Goal: Navigation & Orientation: Find specific page/section

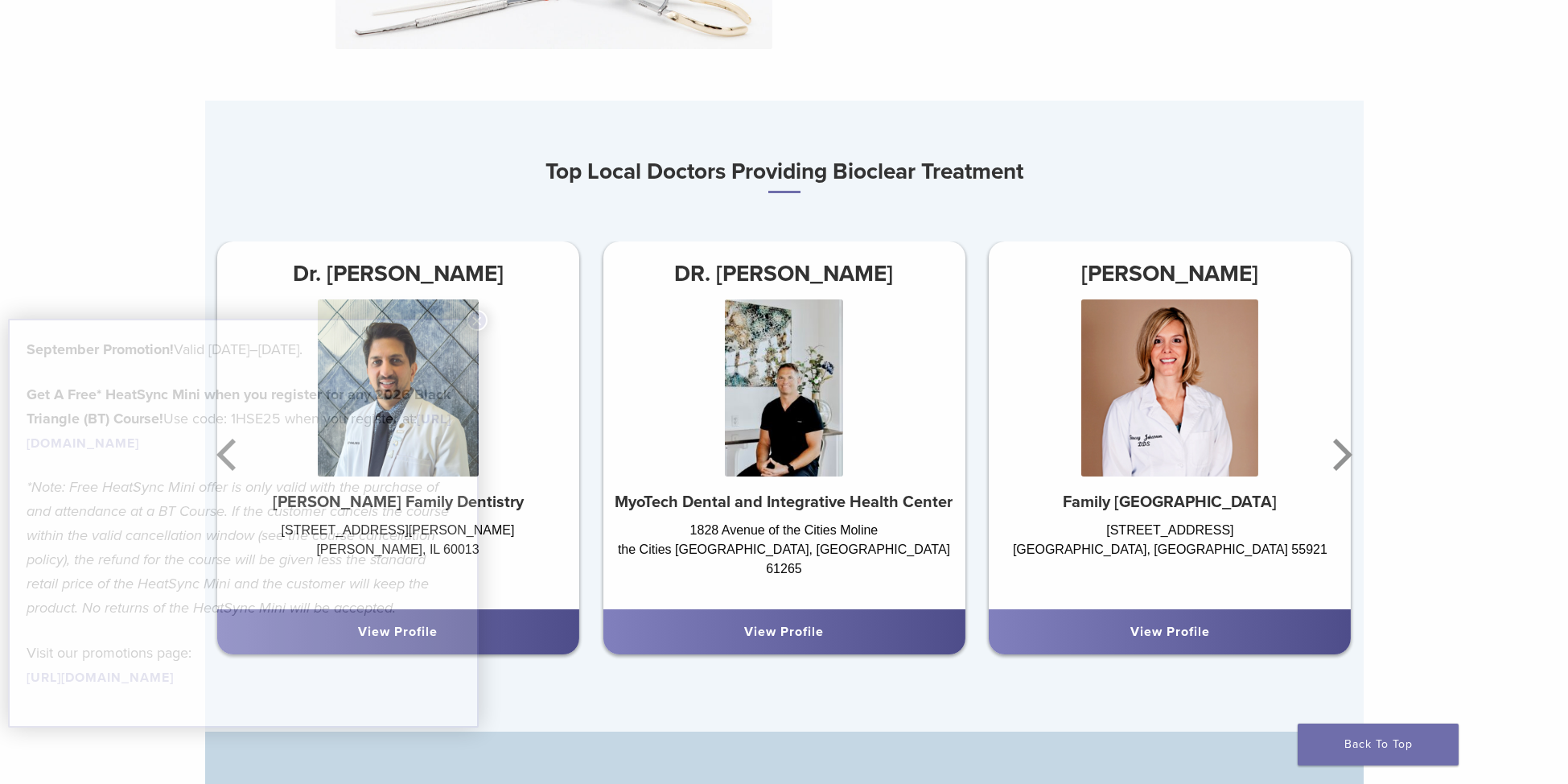
scroll to position [1046, 0]
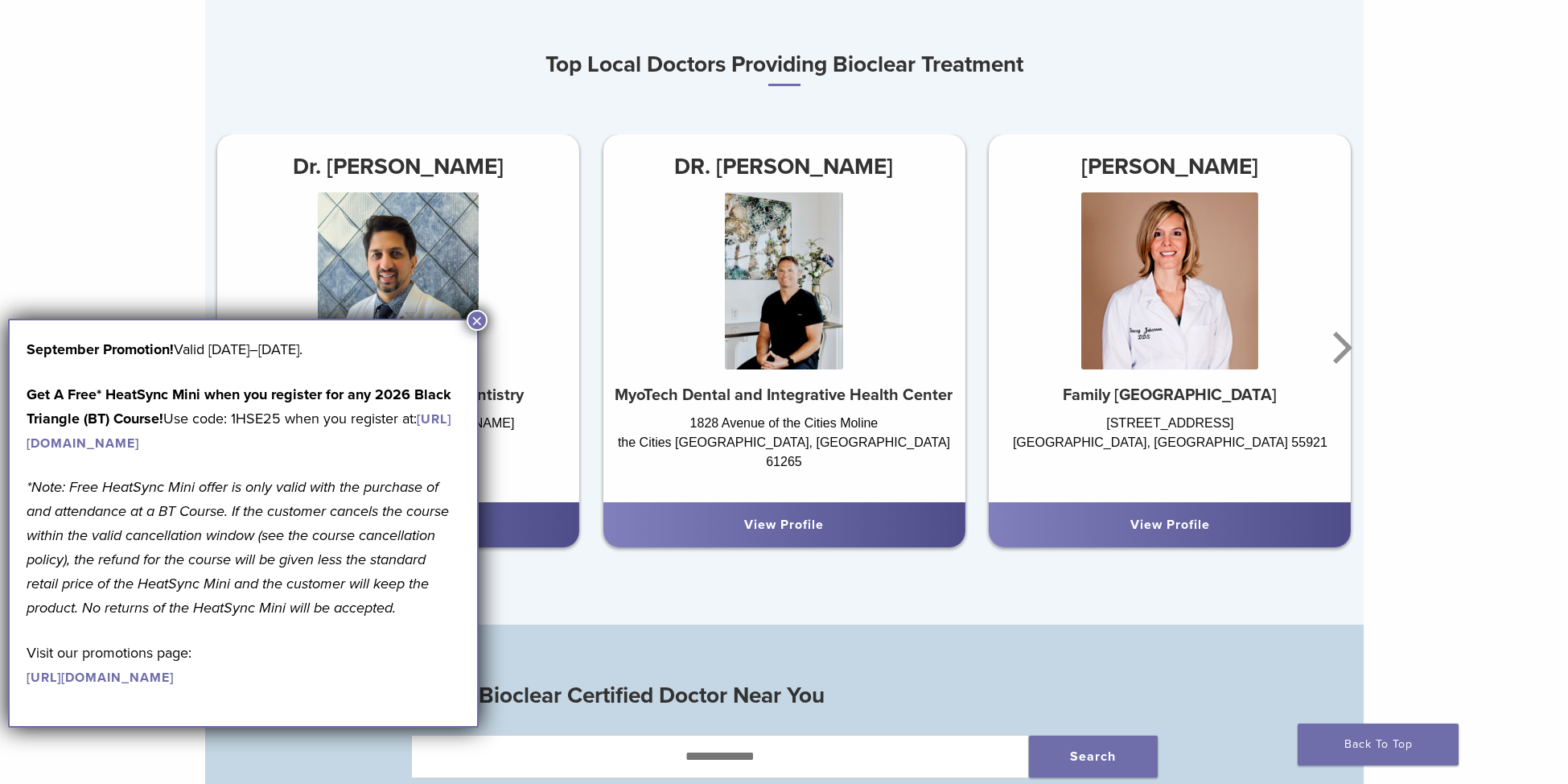
click at [485, 315] on button "×" at bounding box center [477, 320] width 21 height 21
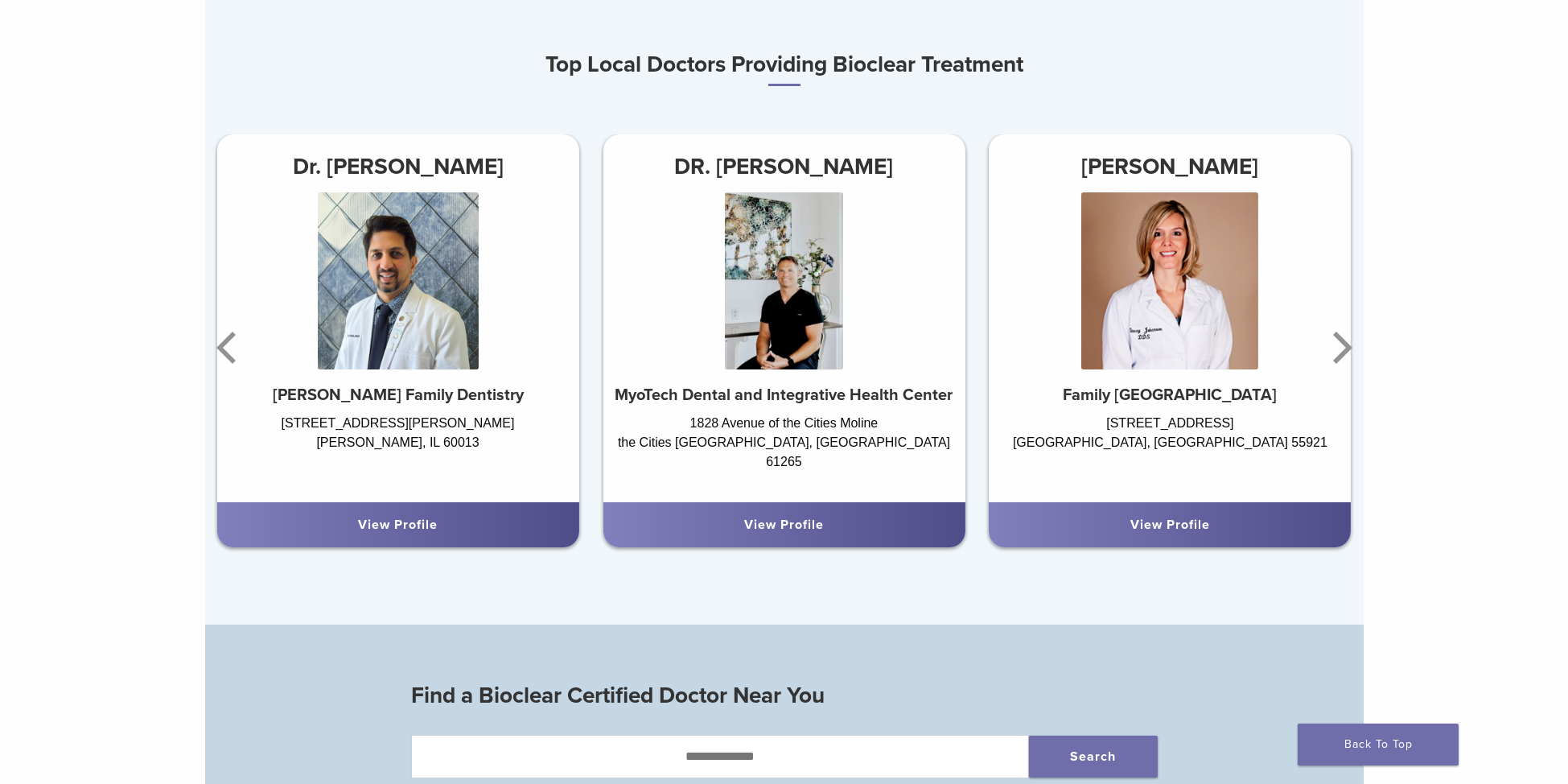
click at [1497, 354] on div "Evolve Matrix The Next Evolution in Posterior Matrices Learn More Top Local Doc…" at bounding box center [784, 697] width 1568 height 3303
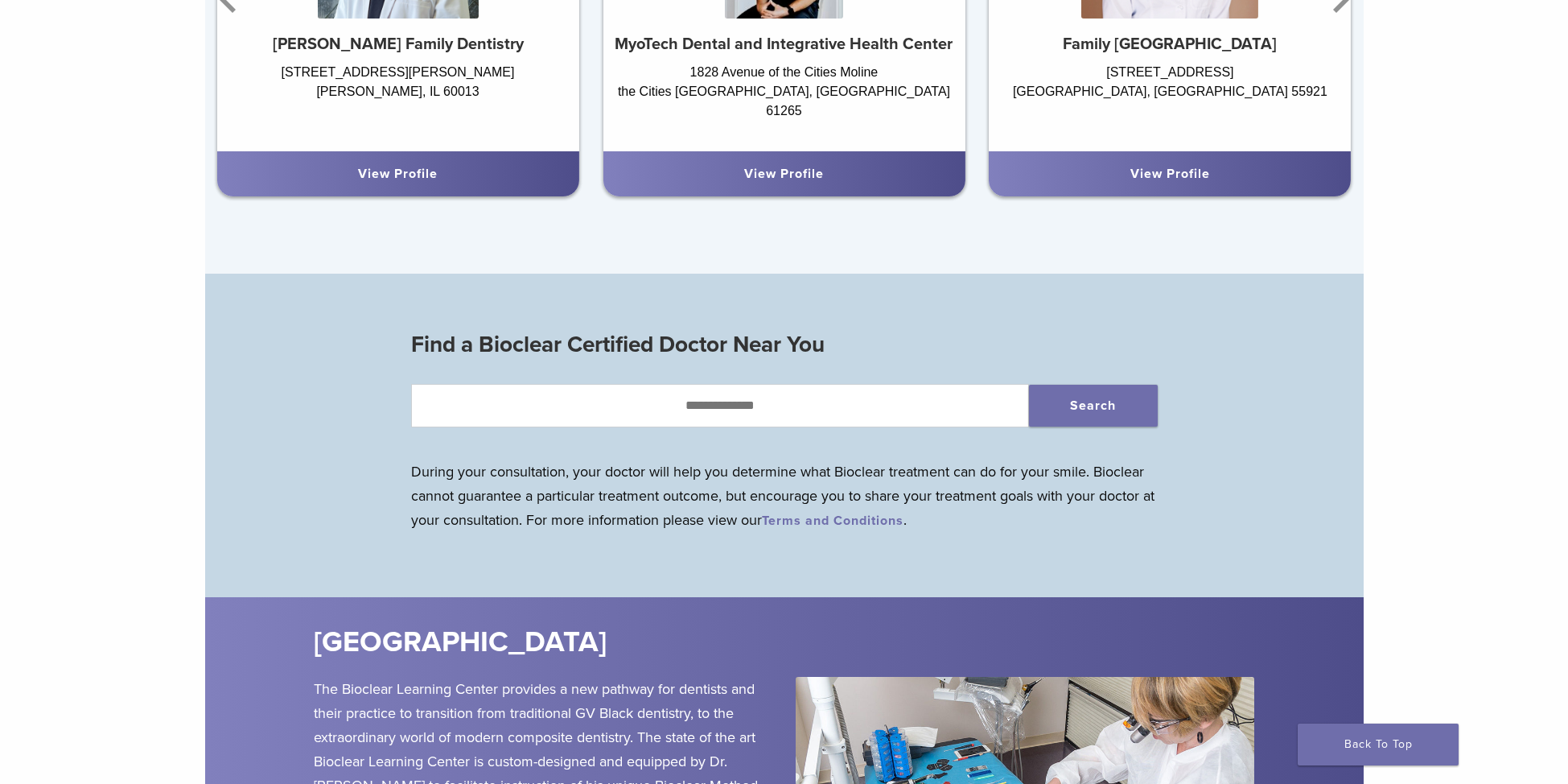
scroll to position [1609, 0]
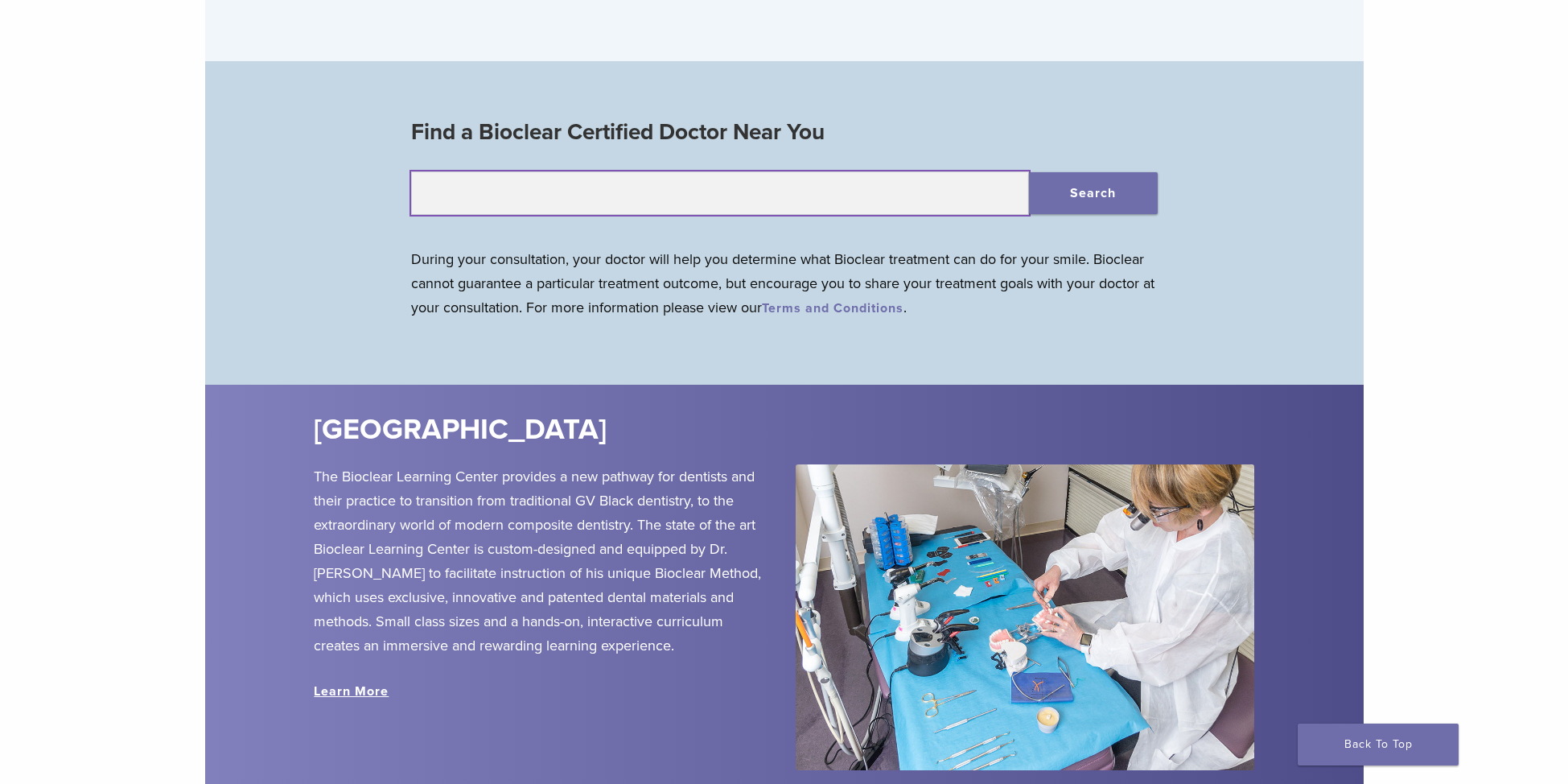
click at [895, 215] on input "text" at bounding box center [720, 192] width 618 height 43
type input "*****"
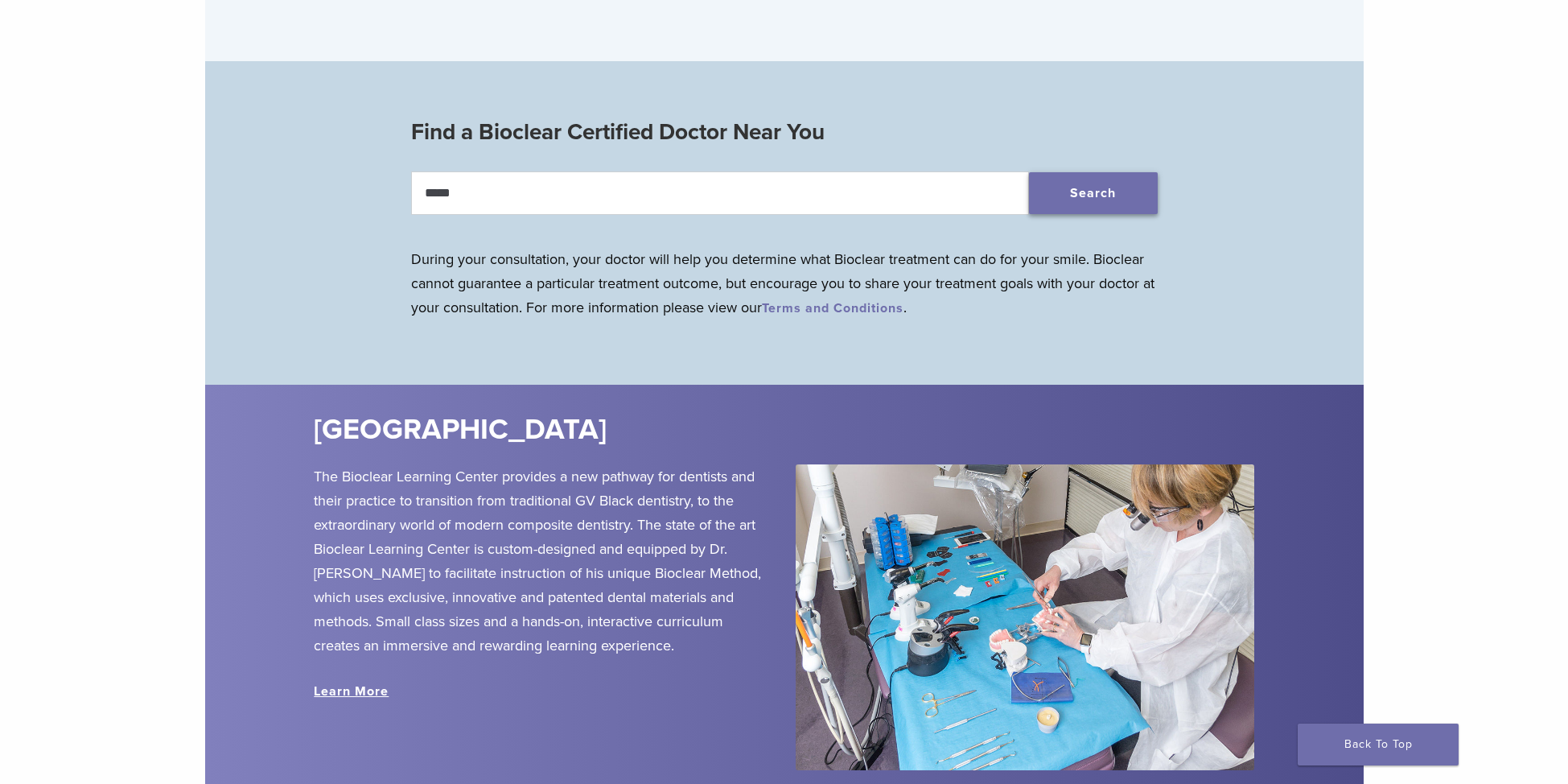
click at [1079, 202] on button "Search" at bounding box center [1094, 193] width 129 height 42
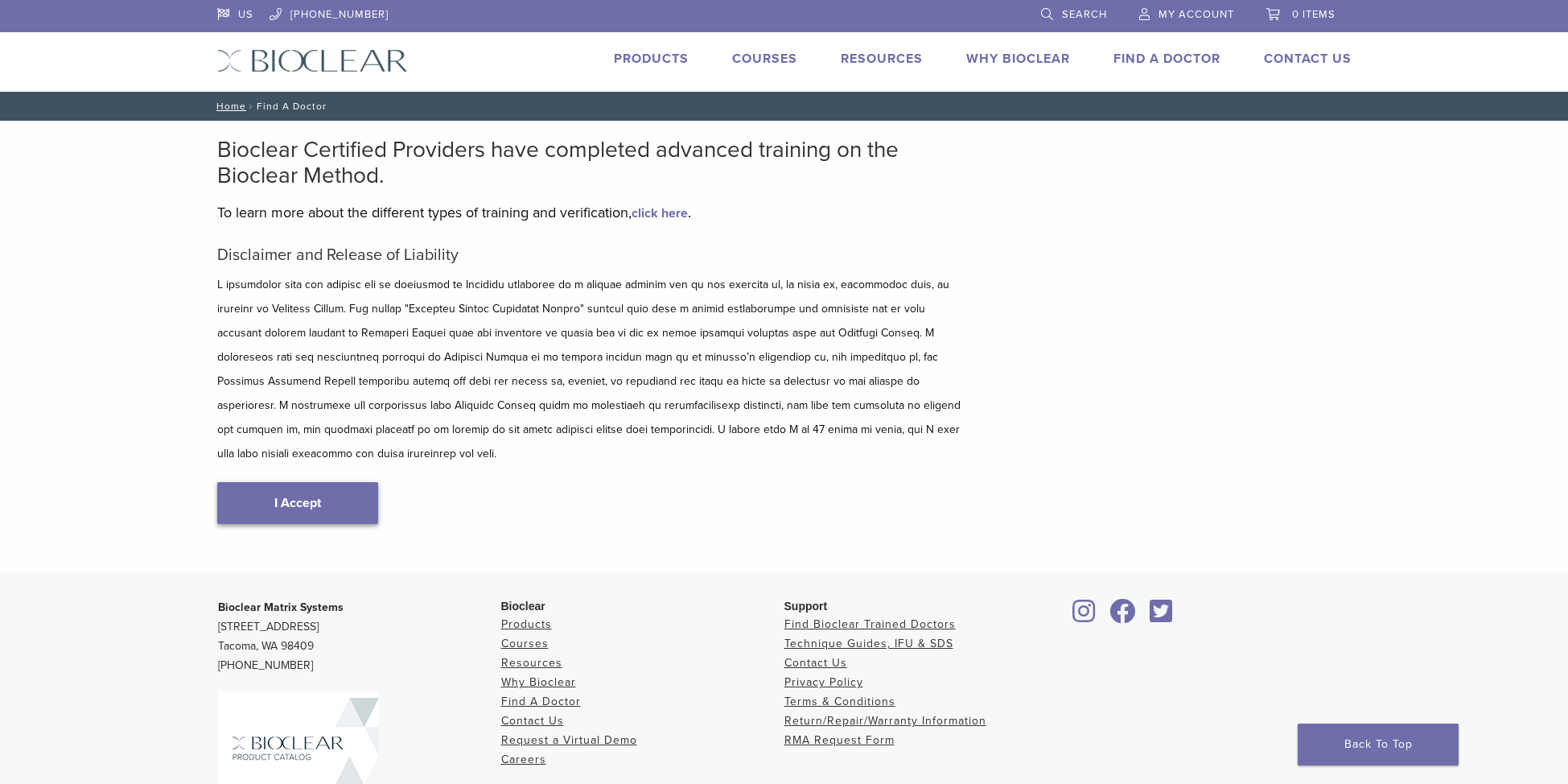
click at [251, 482] on link "I Accept" at bounding box center [298, 503] width 161 height 42
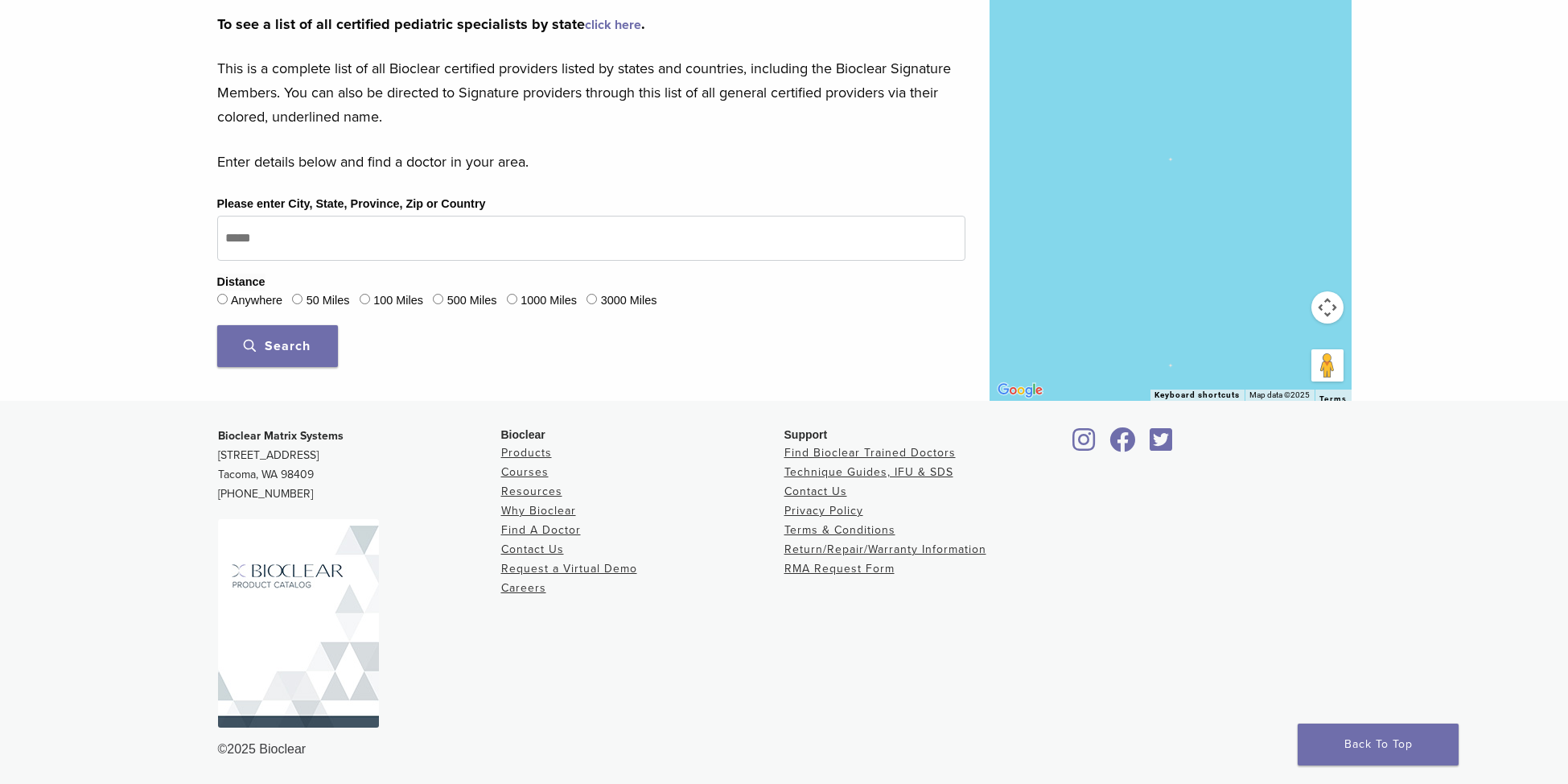
scroll to position [416, 0]
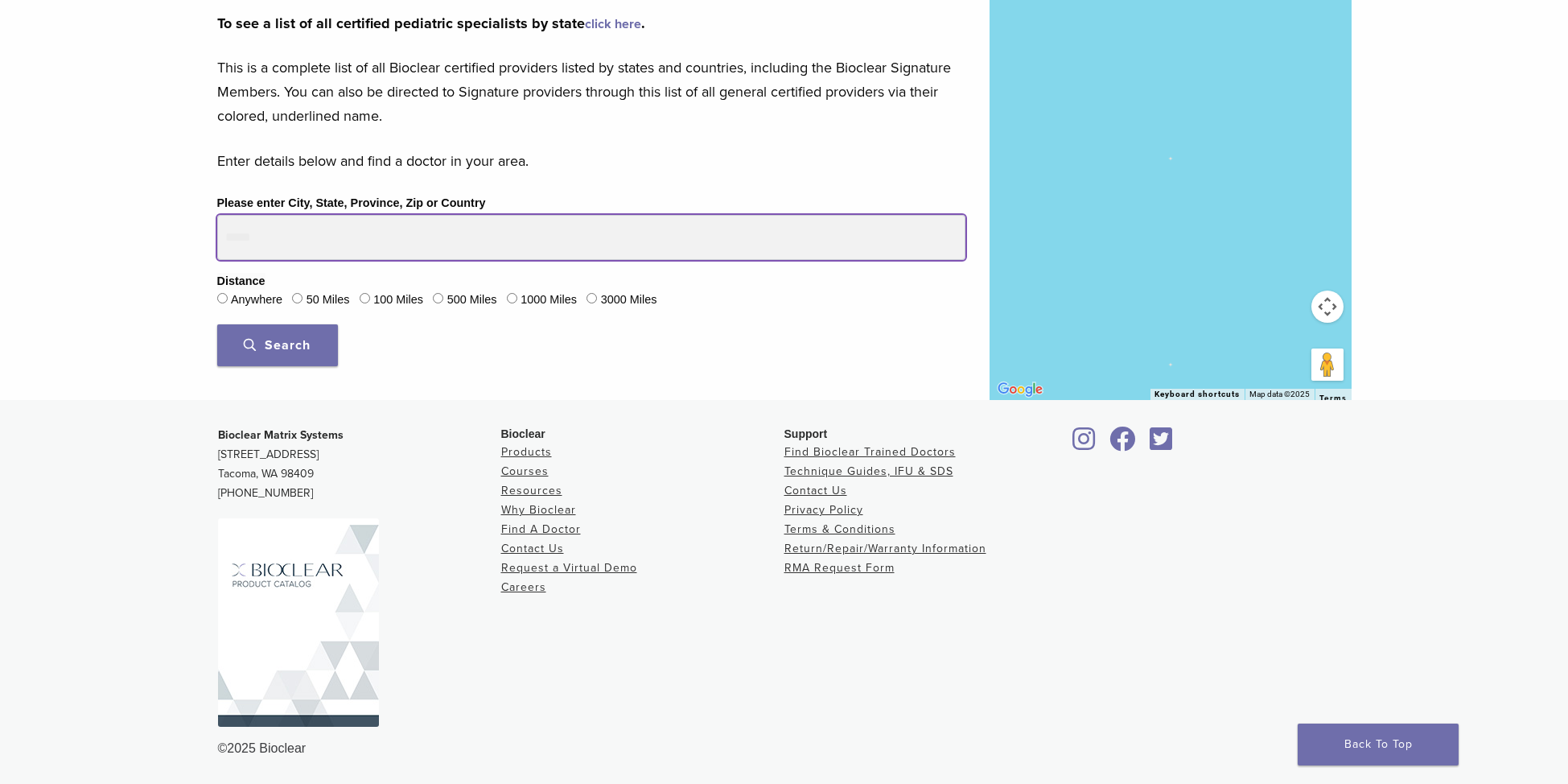
click at [276, 240] on input "Please enter City, State, Province, Zip or Country" at bounding box center [591, 237] width 748 height 45
type input "*****"
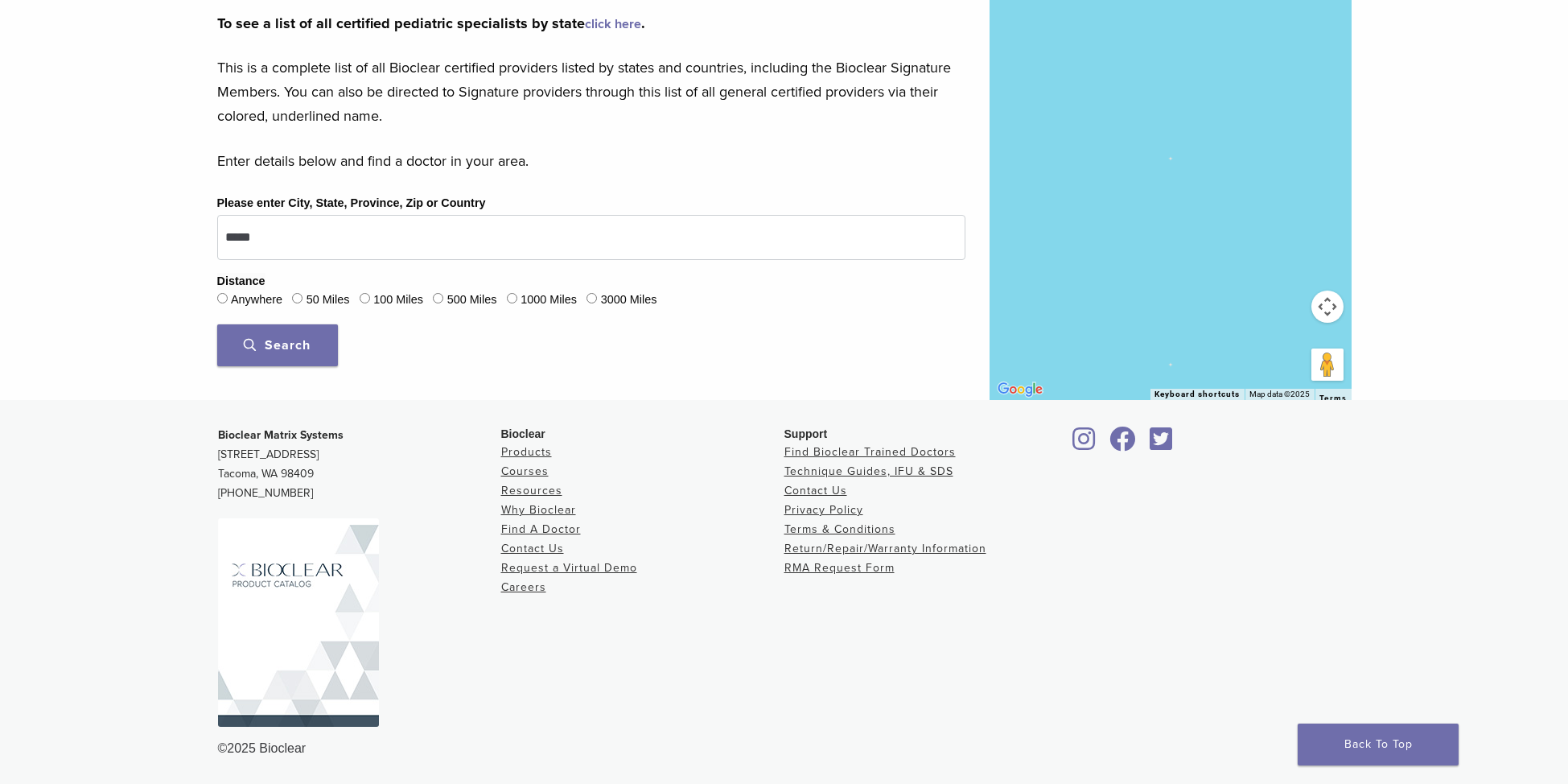
click at [299, 343] on span "Search" at bounding box center [277, 345] width 67 height 16
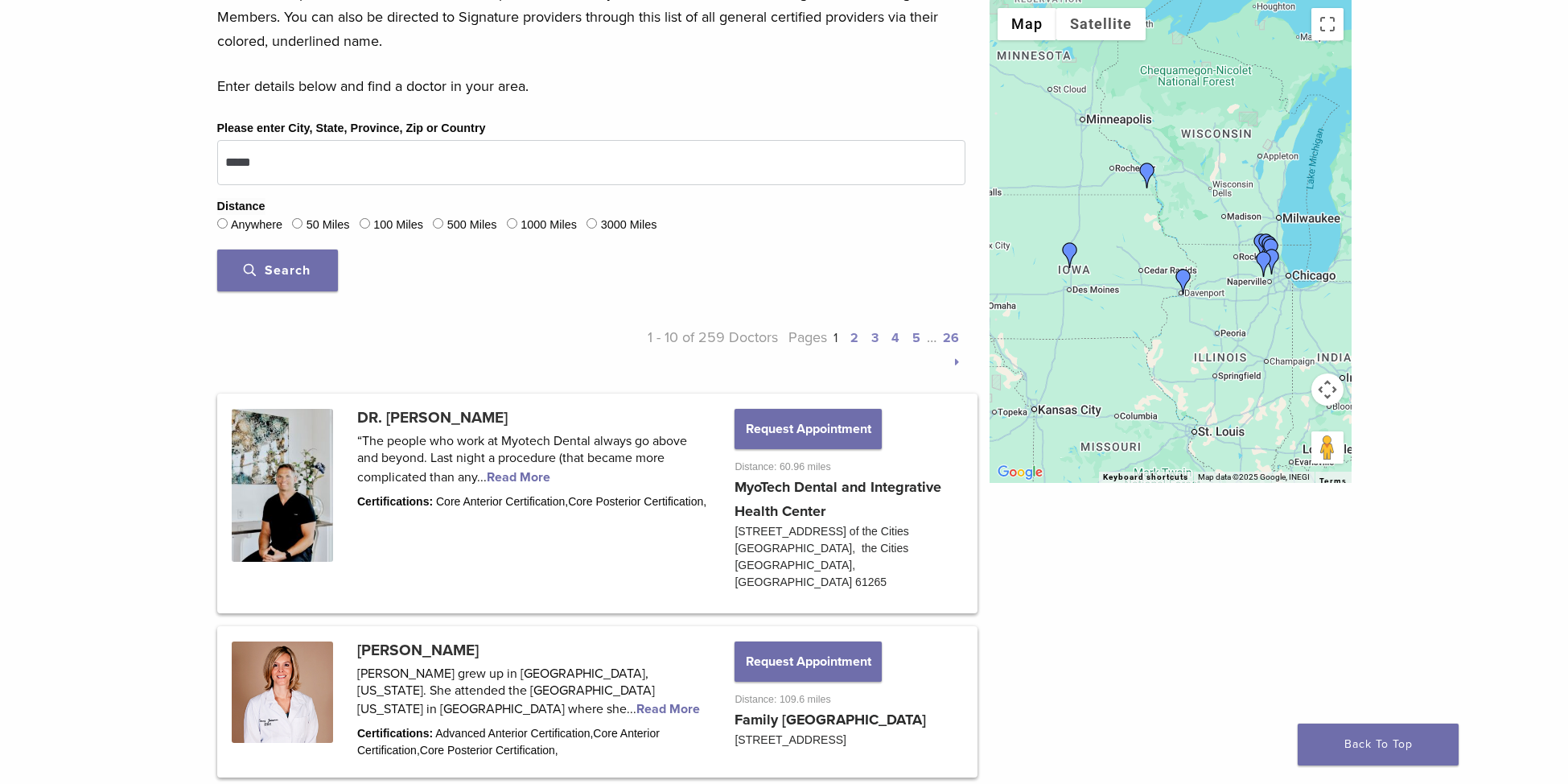
scroll to position [496, 0]
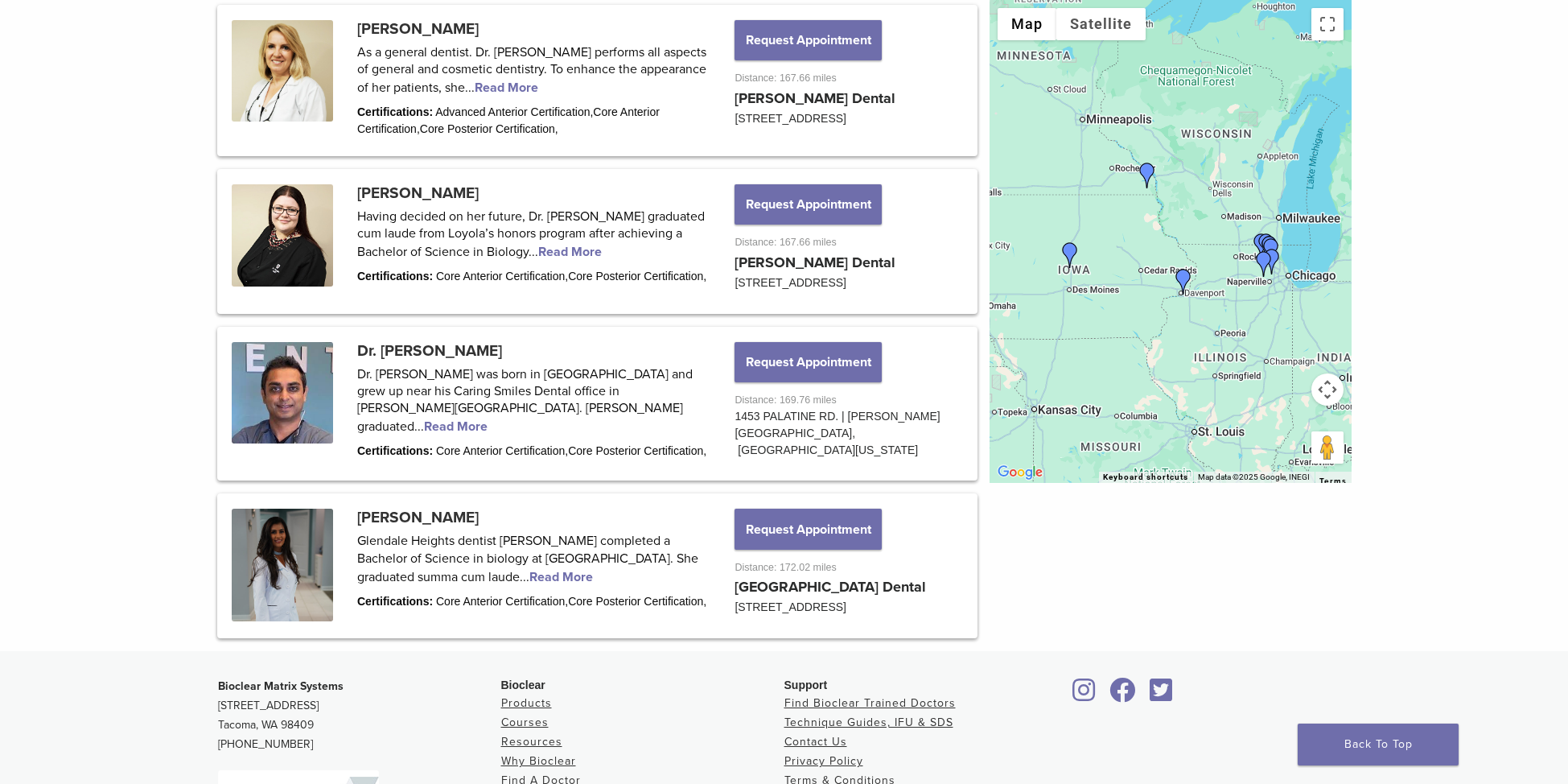
scroll to position [1945, 0]
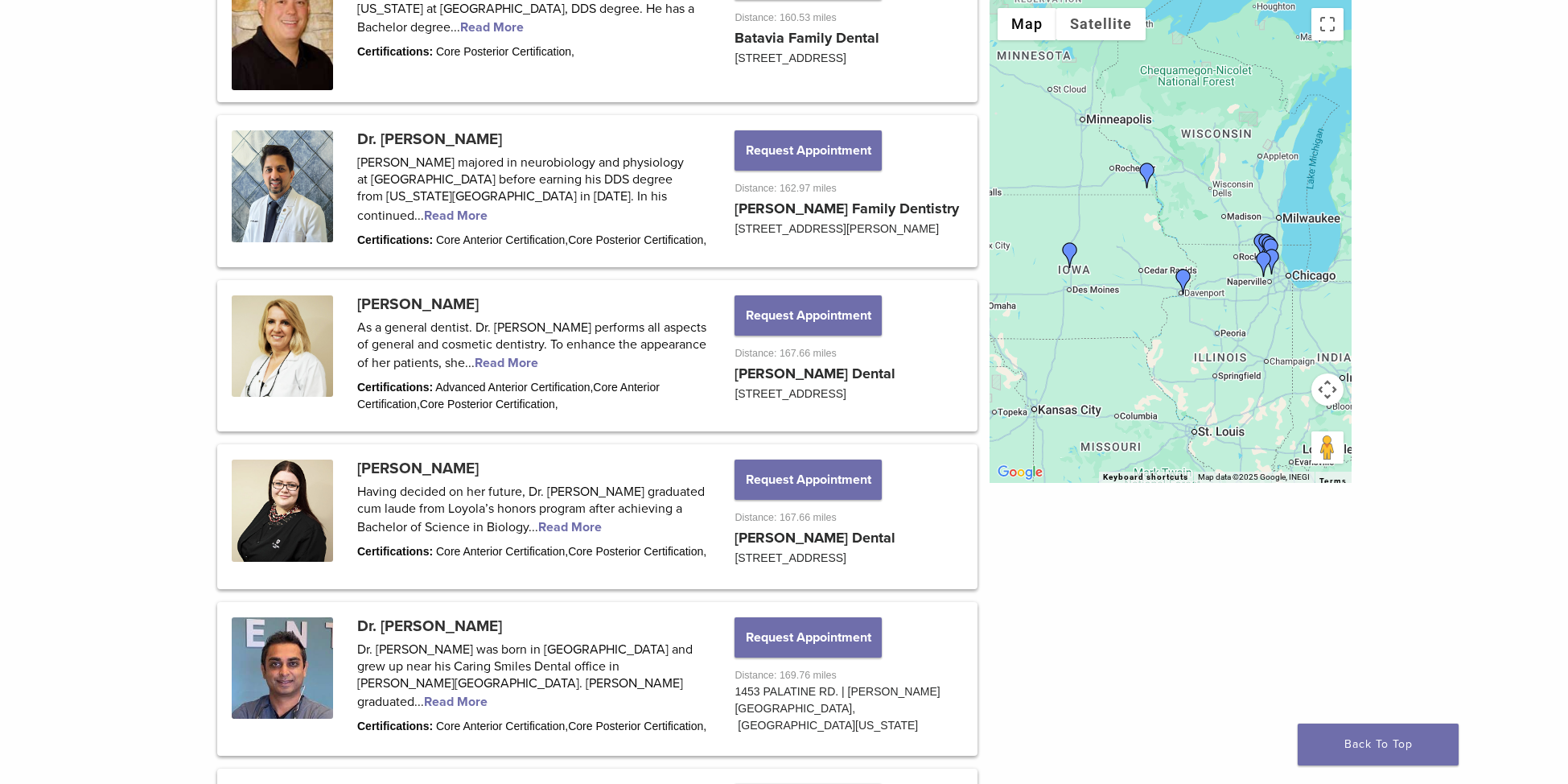
scroll to position [1554, 0]
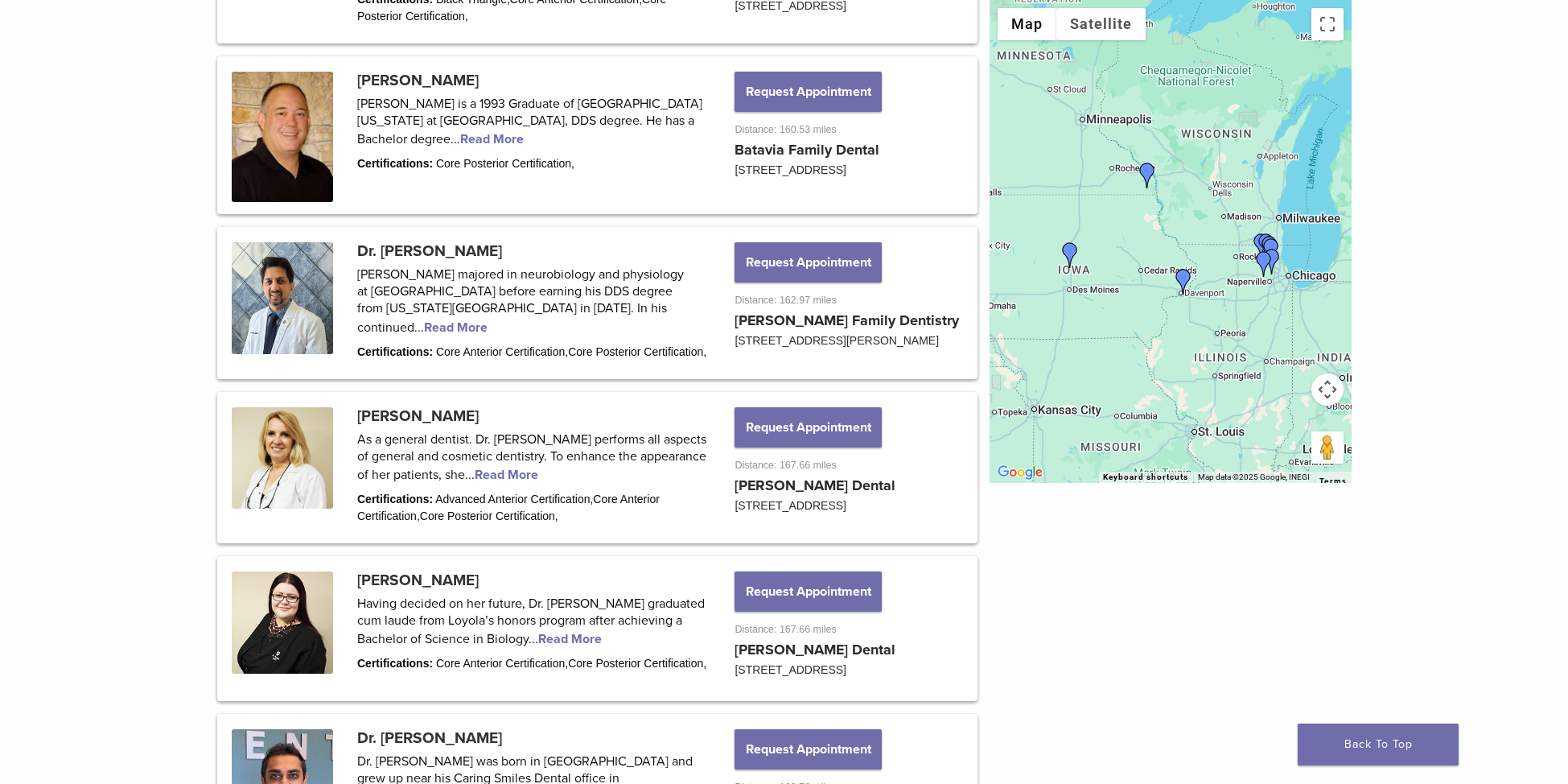
click at [1071, 251] on img "Dr. Sonya Stoltze" at bounding box center [1071, 255] width 26 height 26
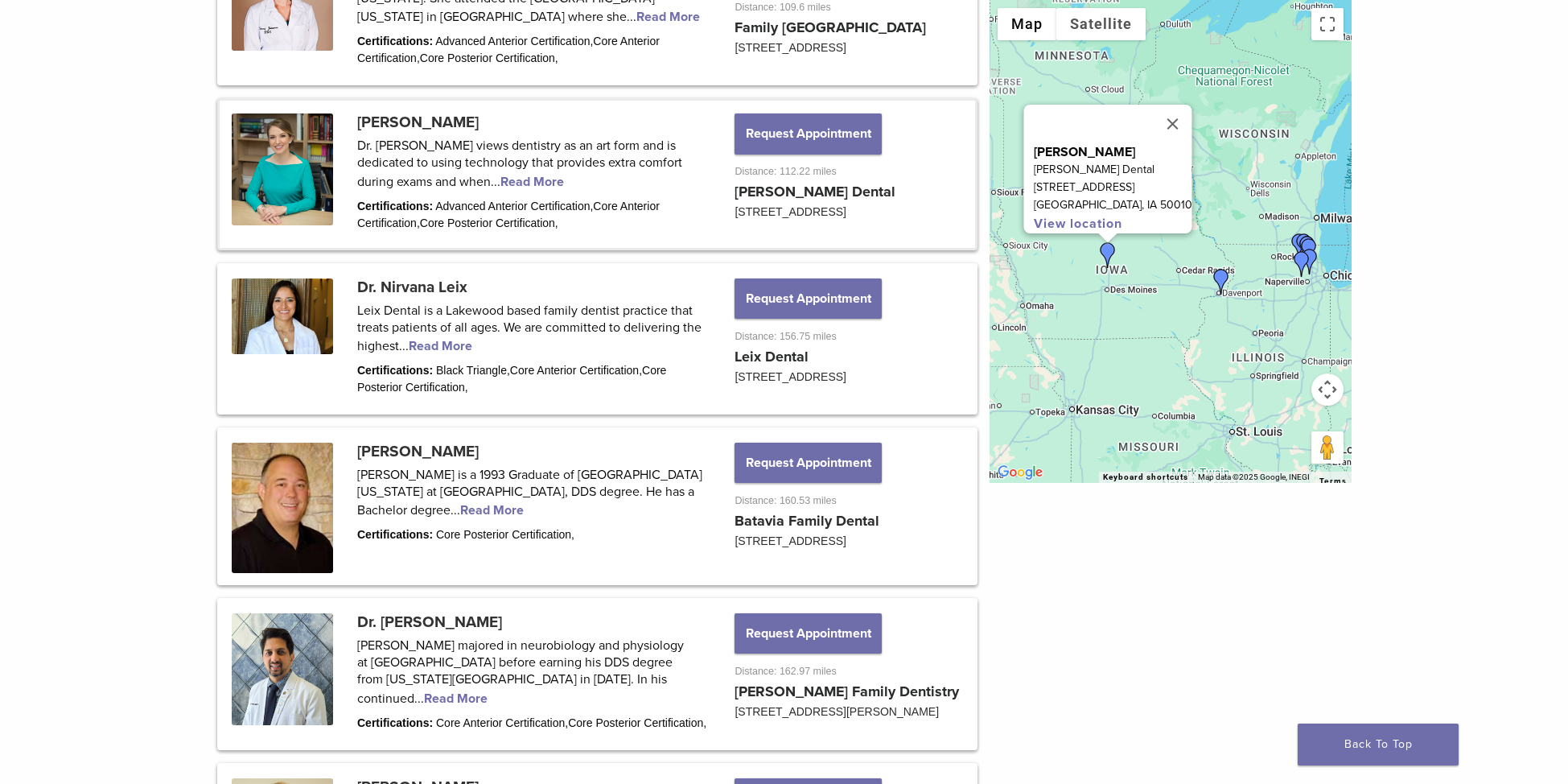
scroll to position [845, 0]
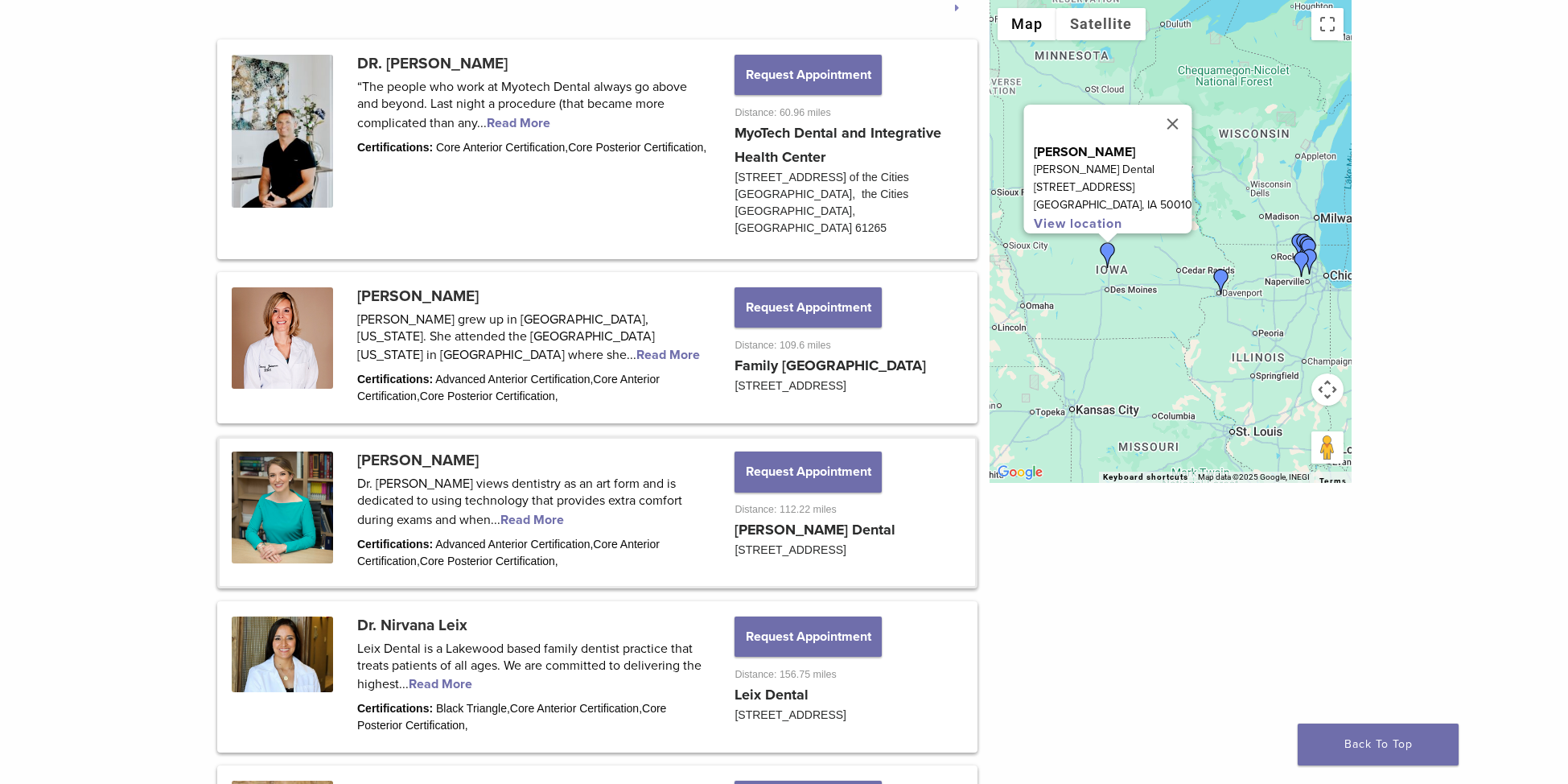
click at [407, 446] on link at bounding box center [597, 512] width 756 height 147
click at [300, 449] on link at bounding box center [597, 512] width 756 height 147
